Goal: Task Accomplishment & Management: Manage account settings

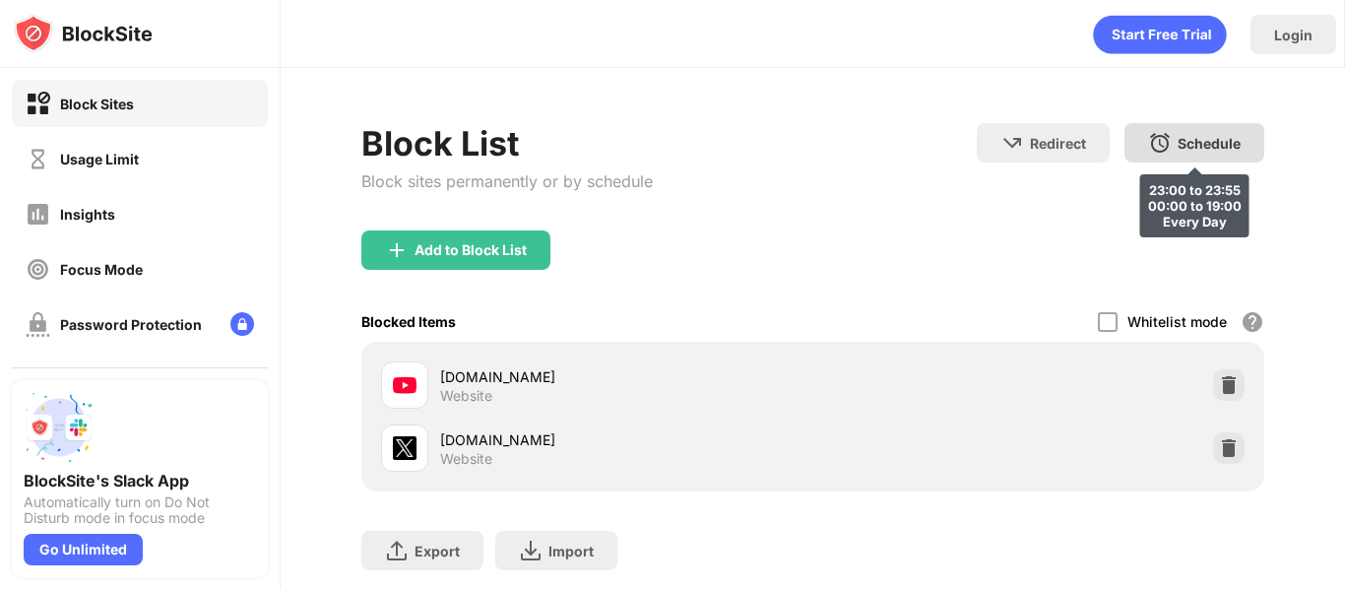
click at [1158, 137] on img at bounding box center [1160, 143] width 24 height 24
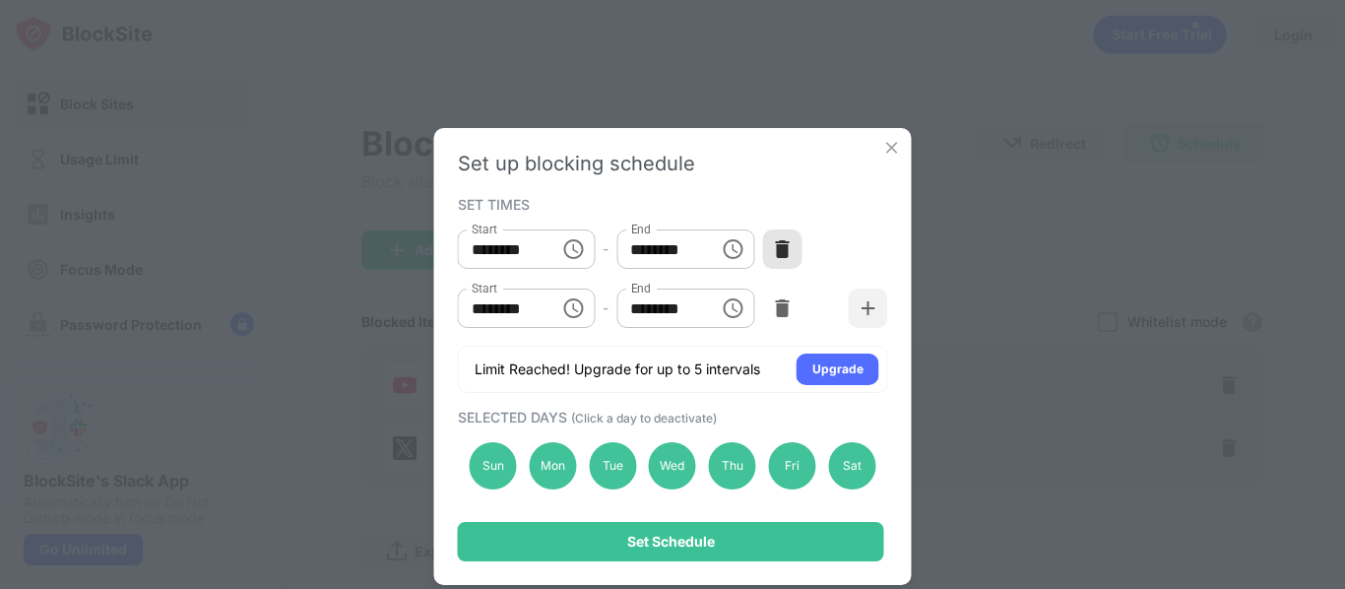
click at [776, 250] on img at bounding box center [782, 249] width 20 height 20
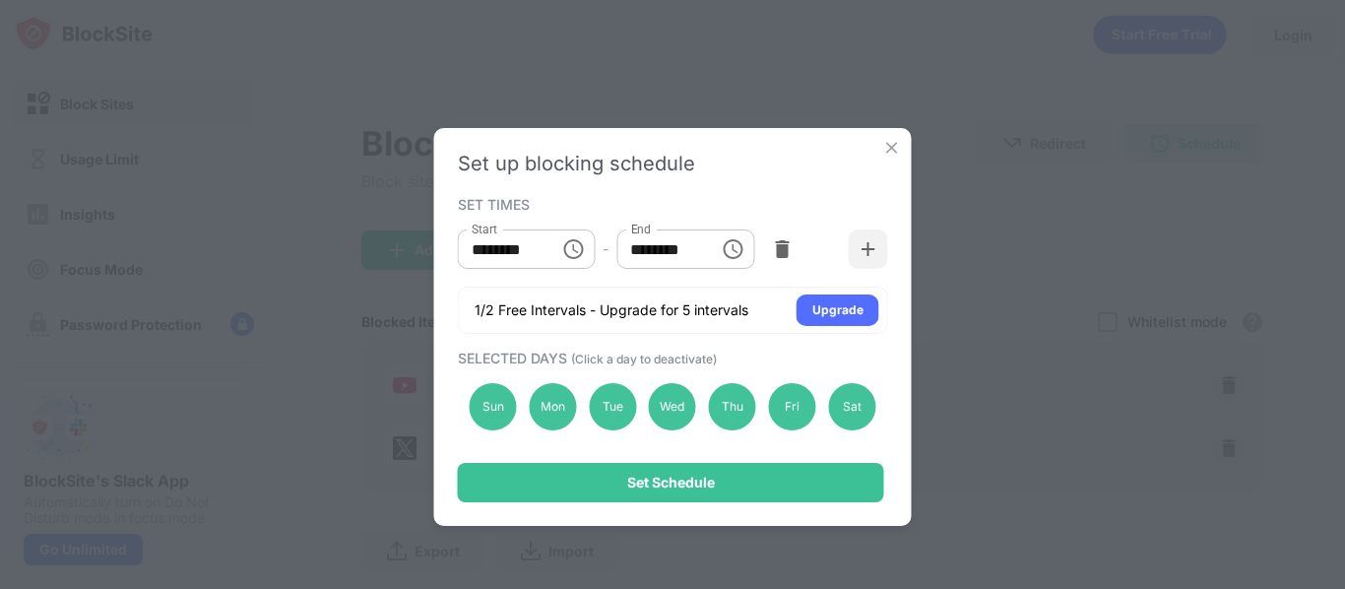
type input "********"
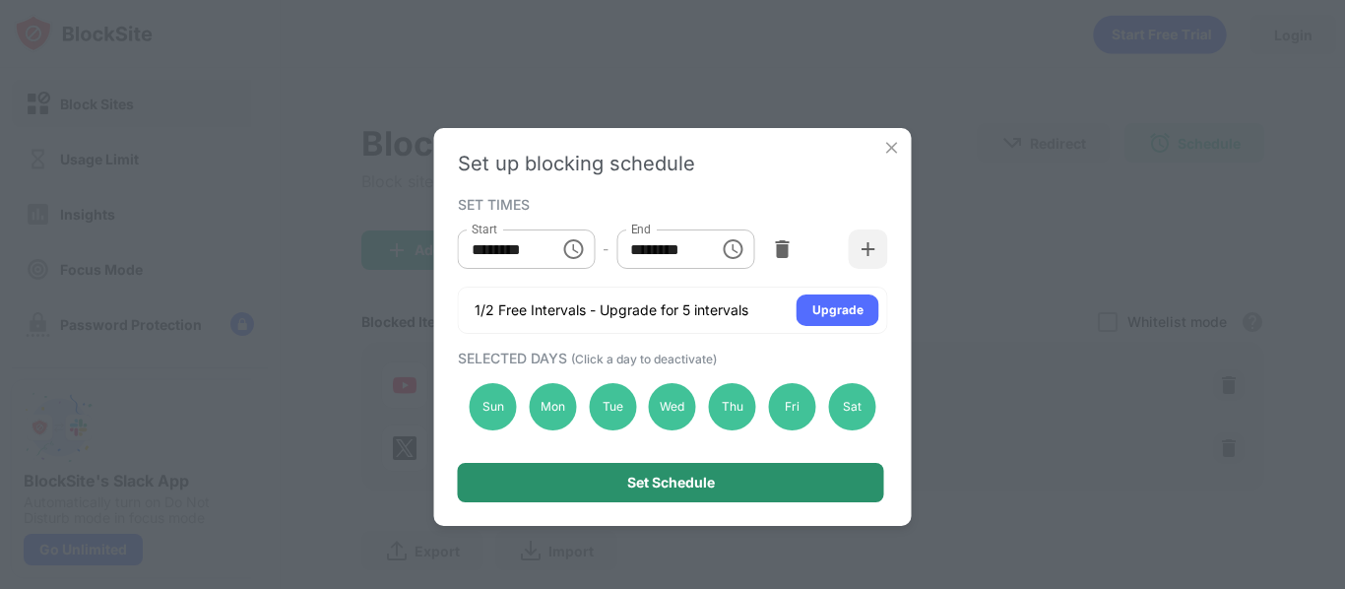
click at [733, 477] on div "Set Schedule" at bounding box center [671, 482] width 426 height 39
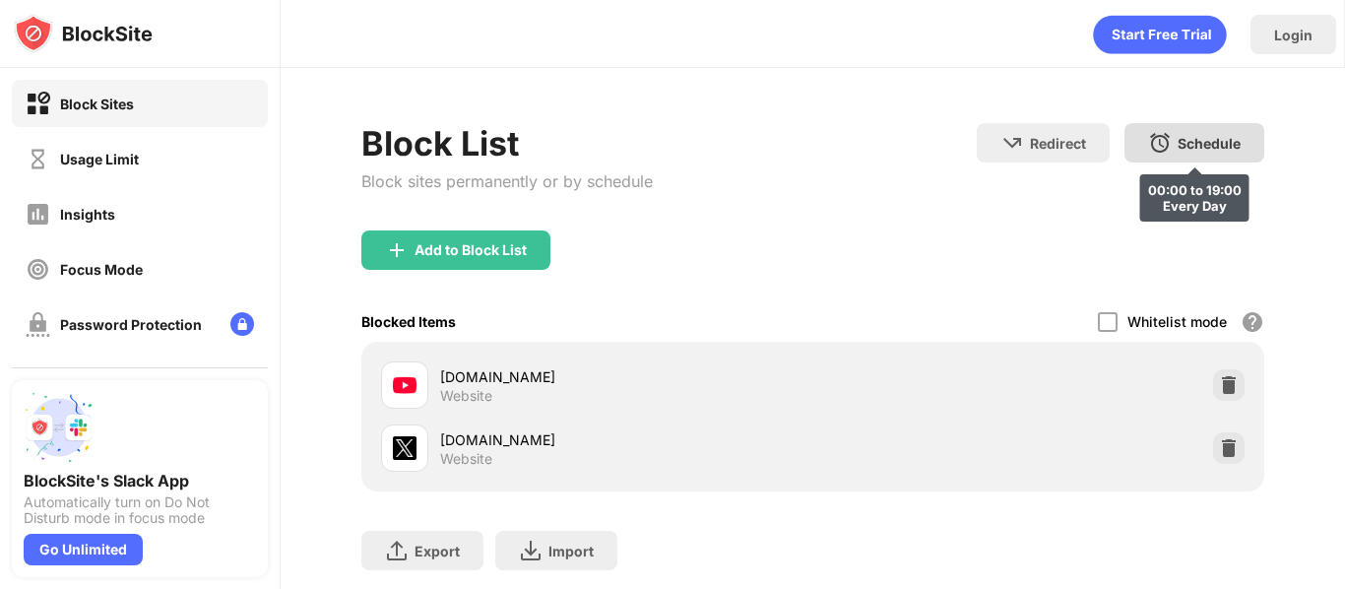
click at [1169, 135] on img at bounding box center [1160, 143] width 24 height 24
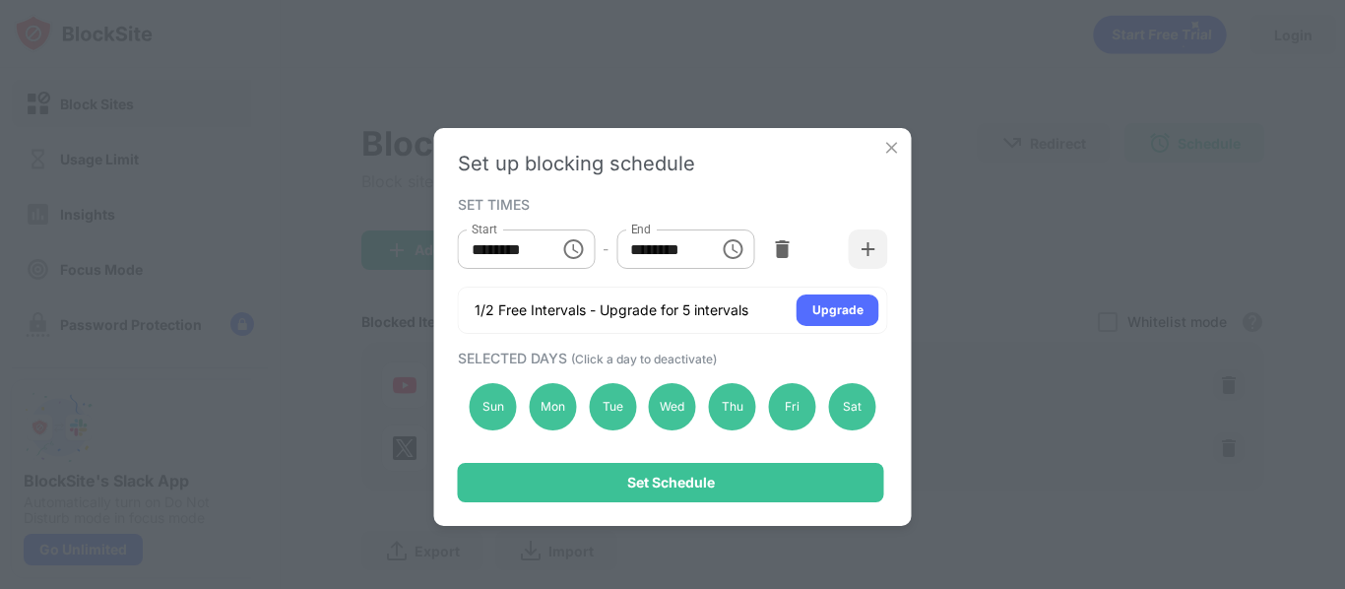
click at [896, 153] on img at bounding box center [892, 148] width 20 height 20
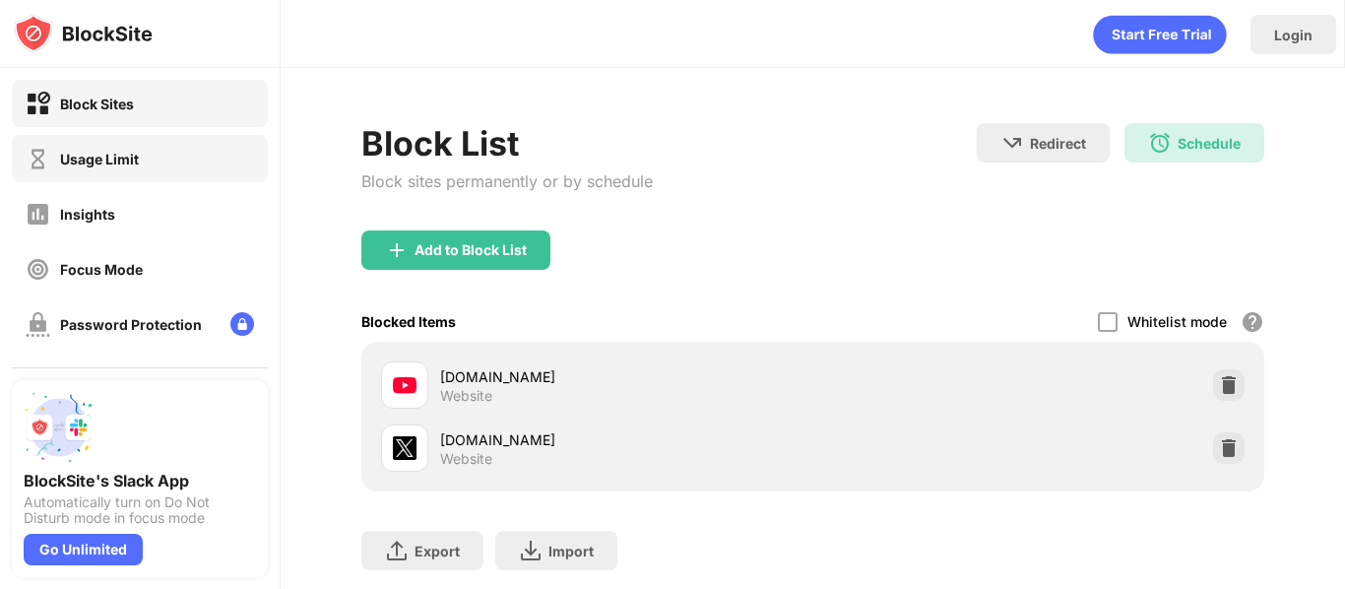
click at [220, 137] on div "Usage Limit" at bounding box center [140, 158] width 256 height 47
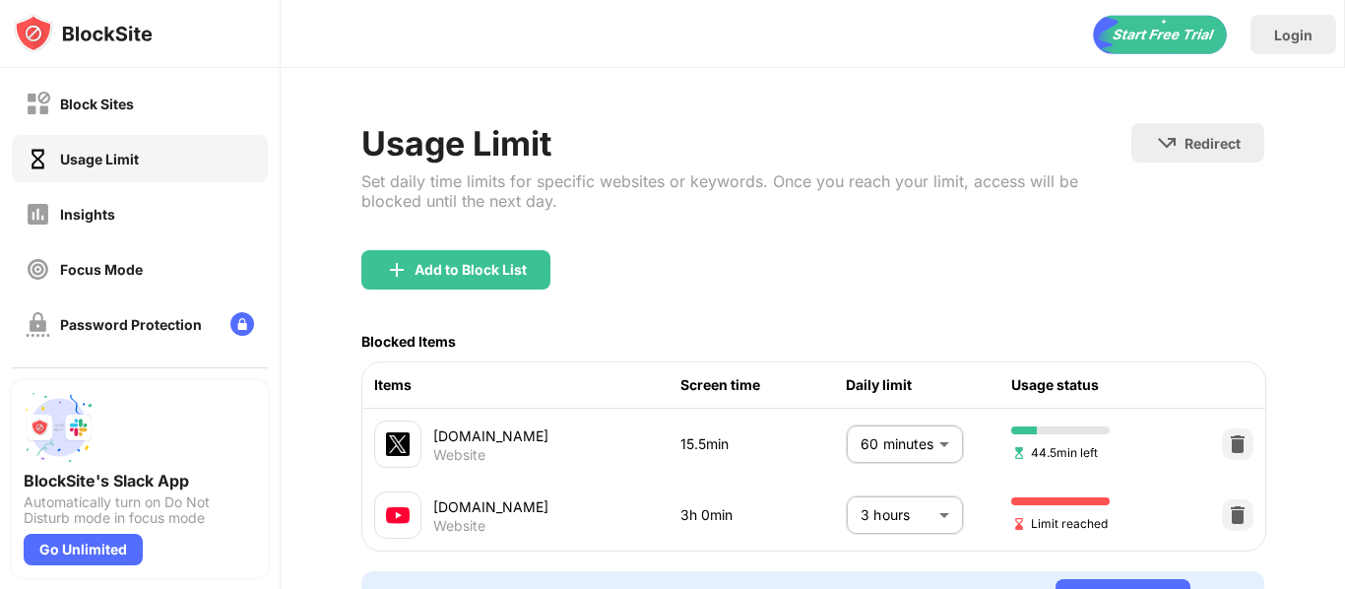
click at [915, 511] on body "Block Sites Usage Limit Insights Focus Mode Password Protection Custom Block Pa…" at bounding box center [672, 294] width 1345 height 589
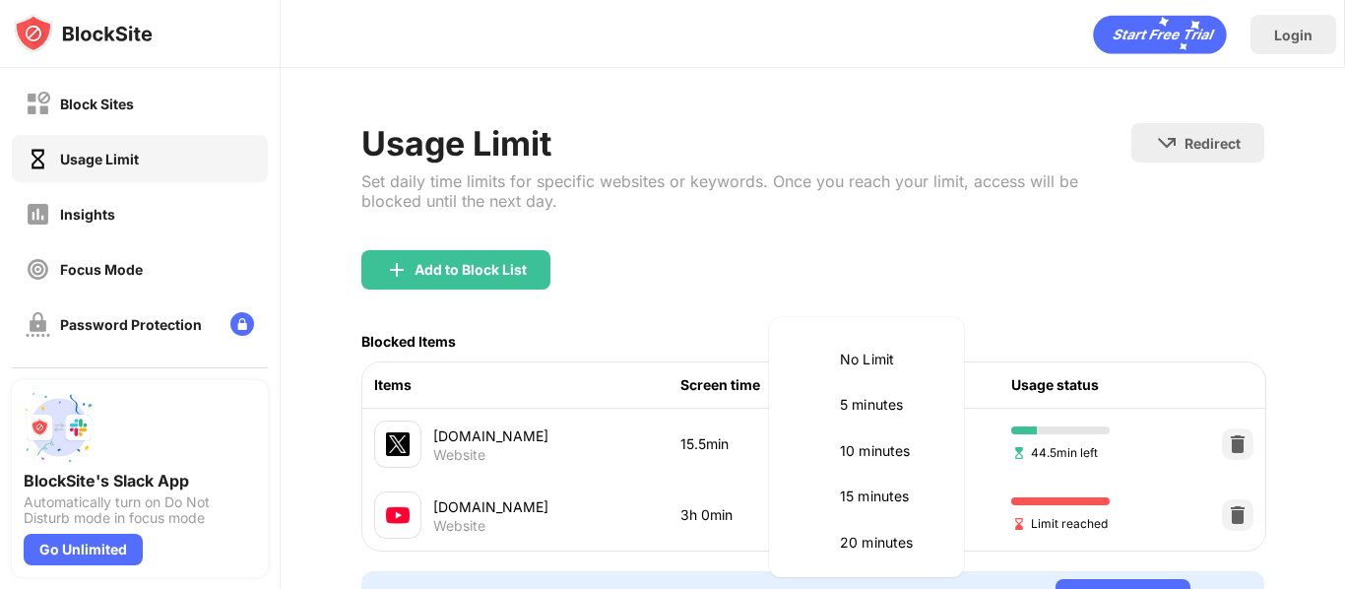
scroll to position [644, 0]
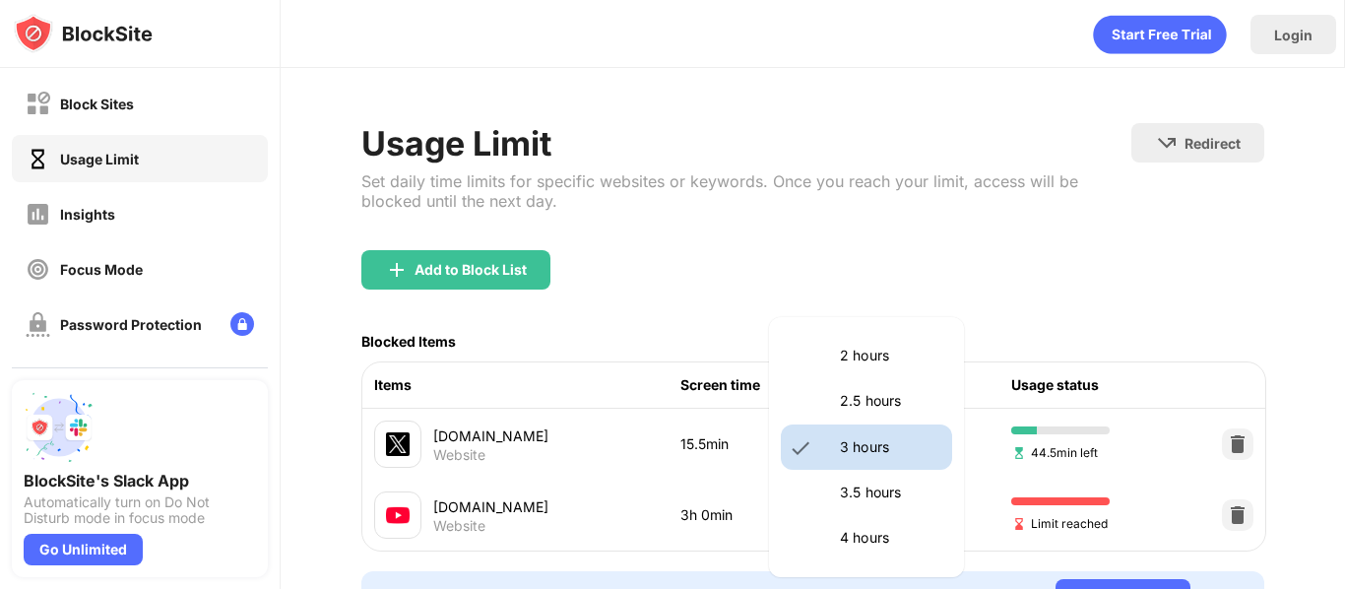
click at [916, 411] on p "2.5 hours" at bounding box center [890, 401] width 100 height 22
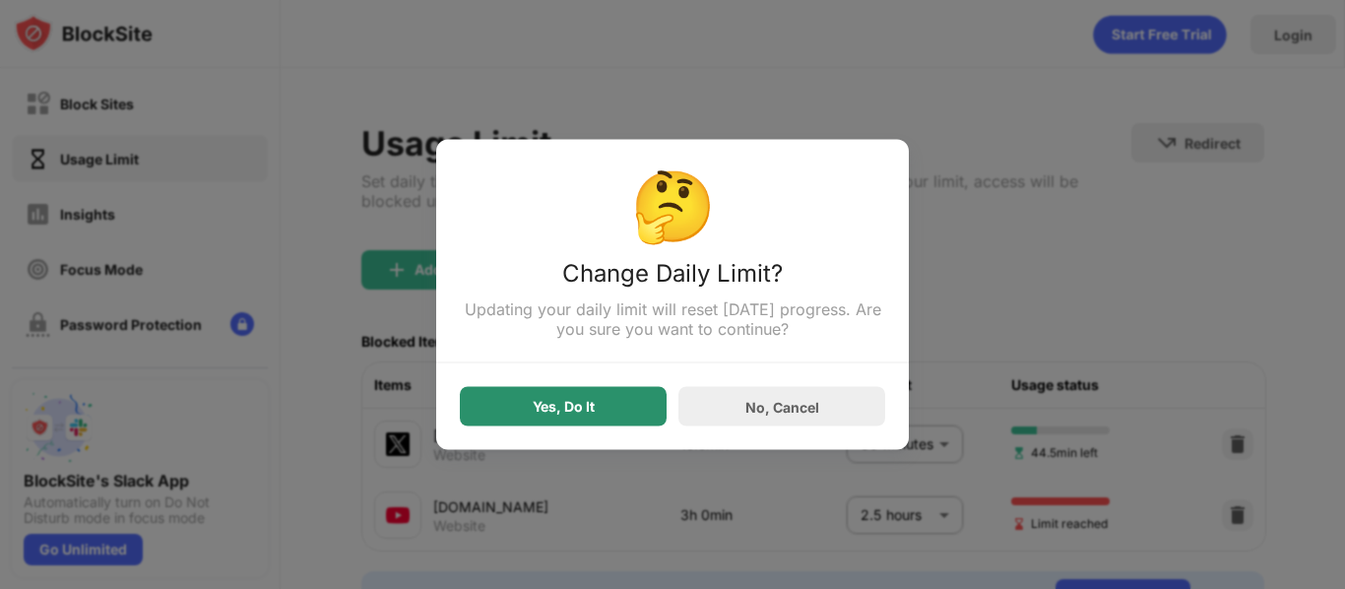
click at [579, 394] on div "Yes, Do It" at bounding box center [563, 406] width 207 height 39
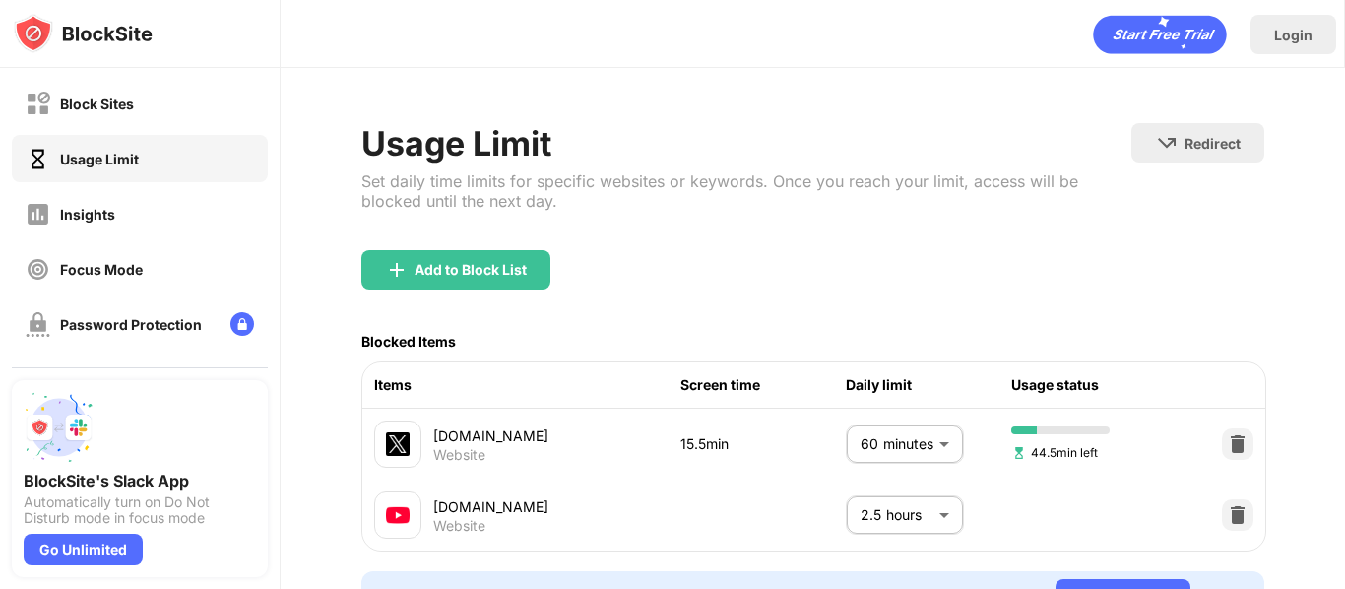
click at [890, 499] on body "Block Sites Usage Limit Insights Focus Mode Password Protection Custom Block Pa…" at bounding box center [672, 294] width 1345 height 589
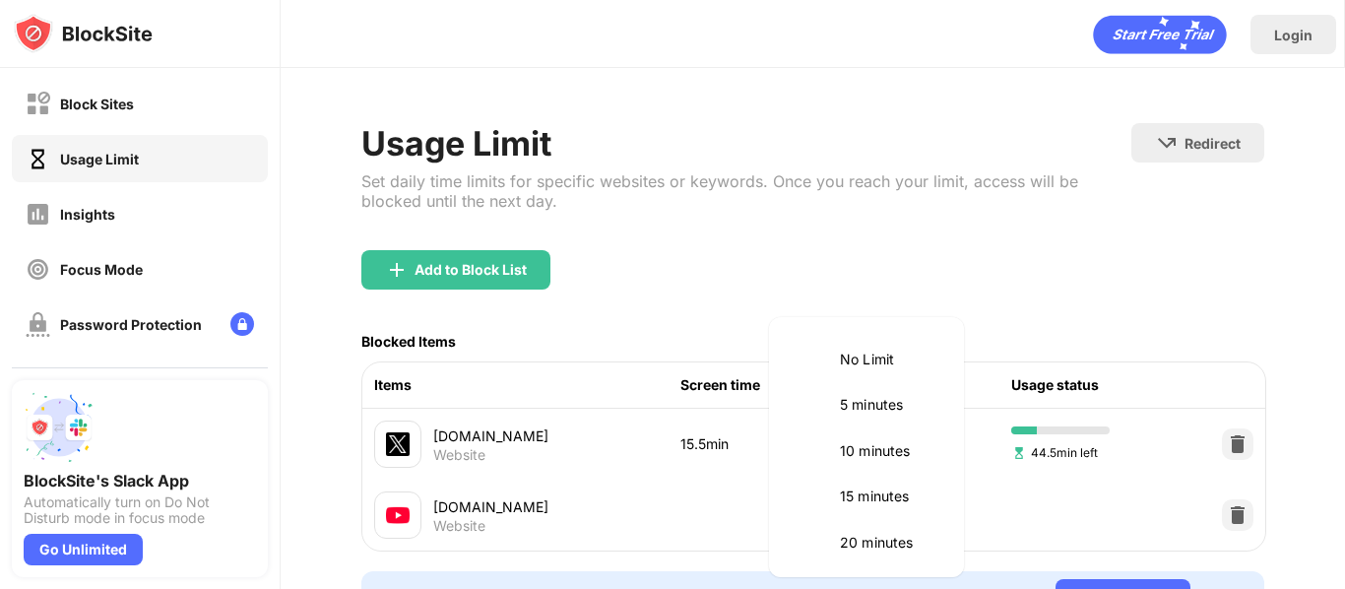
scroll to position [598, 0]
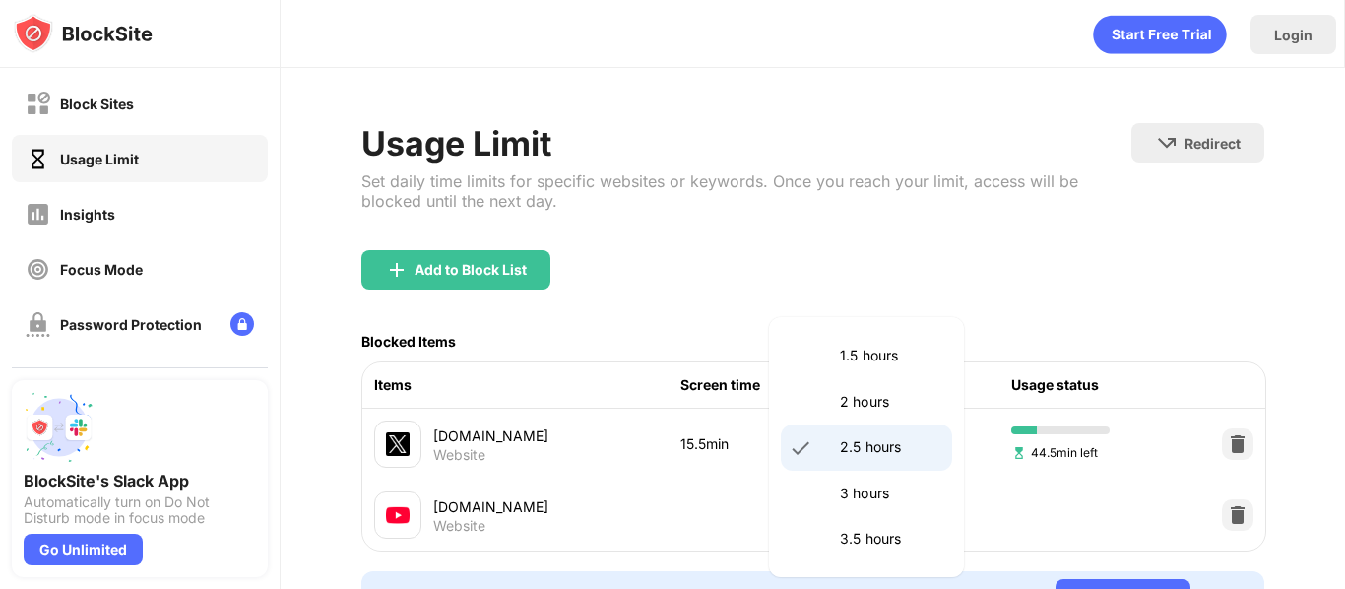
click at [864, 490] on p "3 hours" at bounding box center [890, 493] width 100 height 22
type input "***"
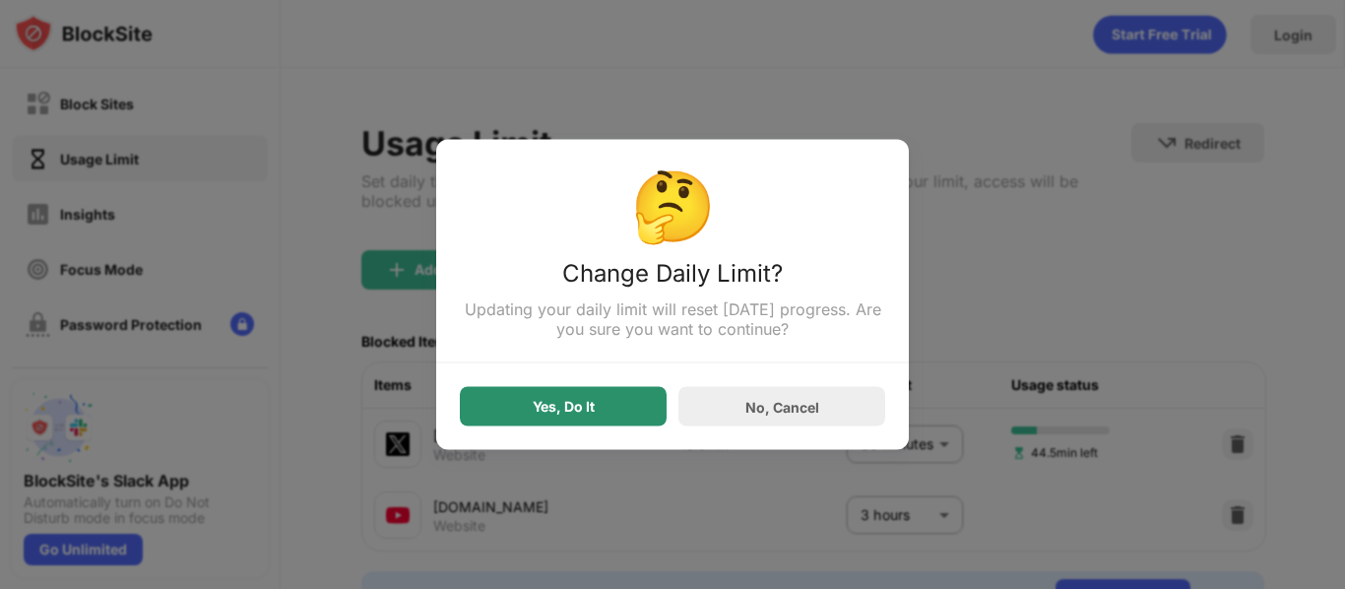
click at [627, 415] on div "Yes, Do It" at bounding box center [563, 406] width 207 height 39
